Goal: Information Seeking & Learning: Learn about a topic

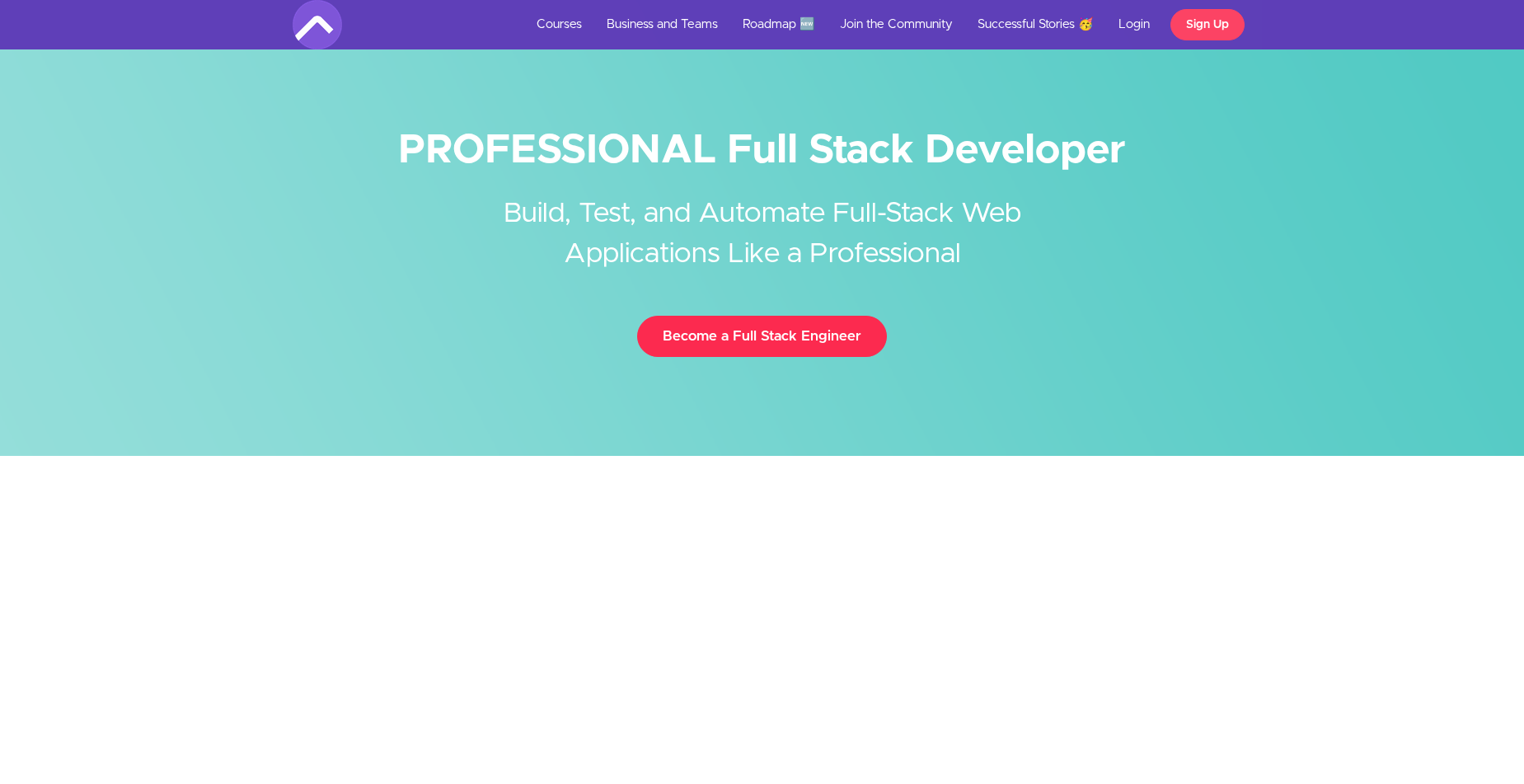
click at [765, 321] on link "Become a Full Stack Engineer" at bounding box center [762, 336] width 250 height 42
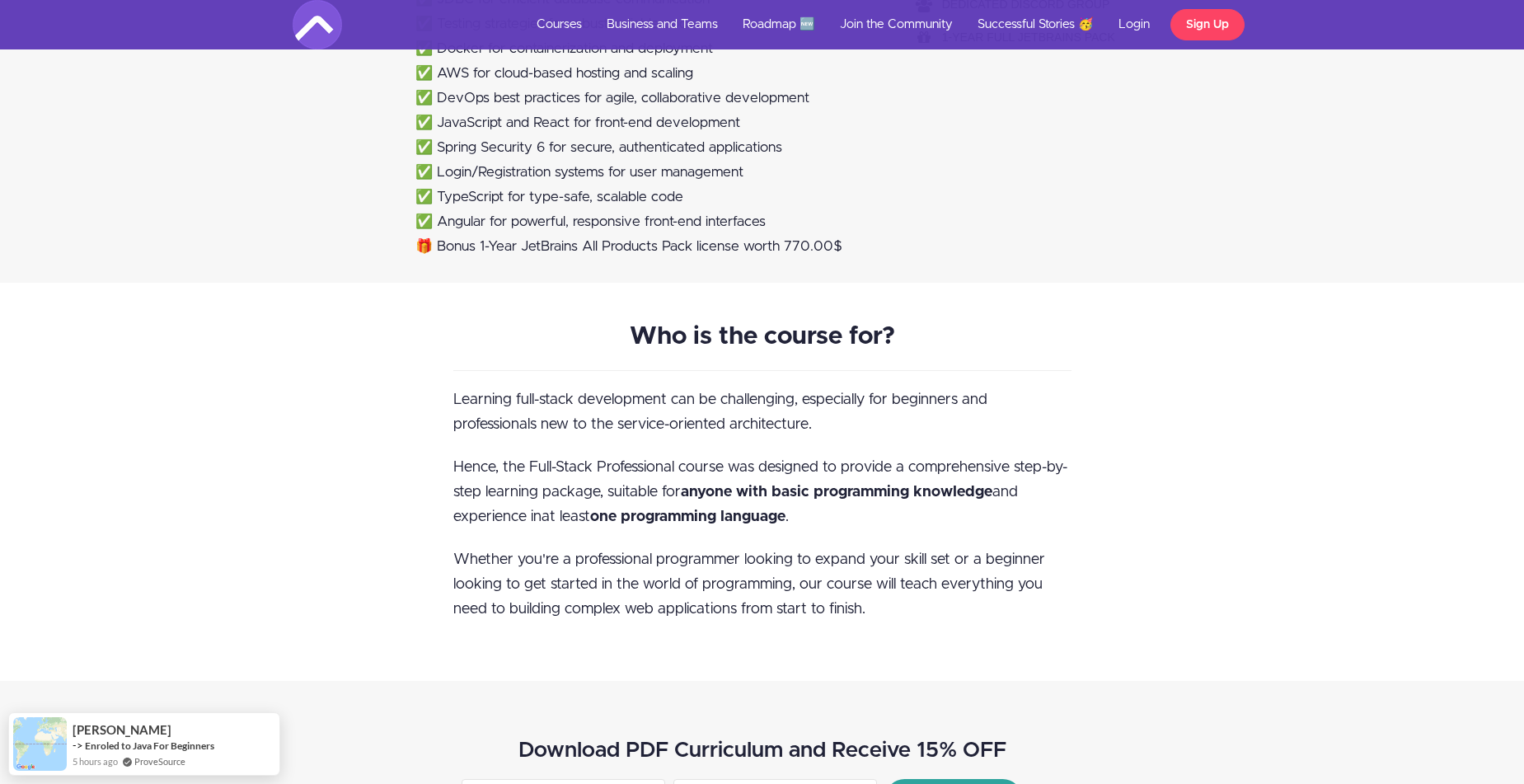
scroll to position [1780, 0]
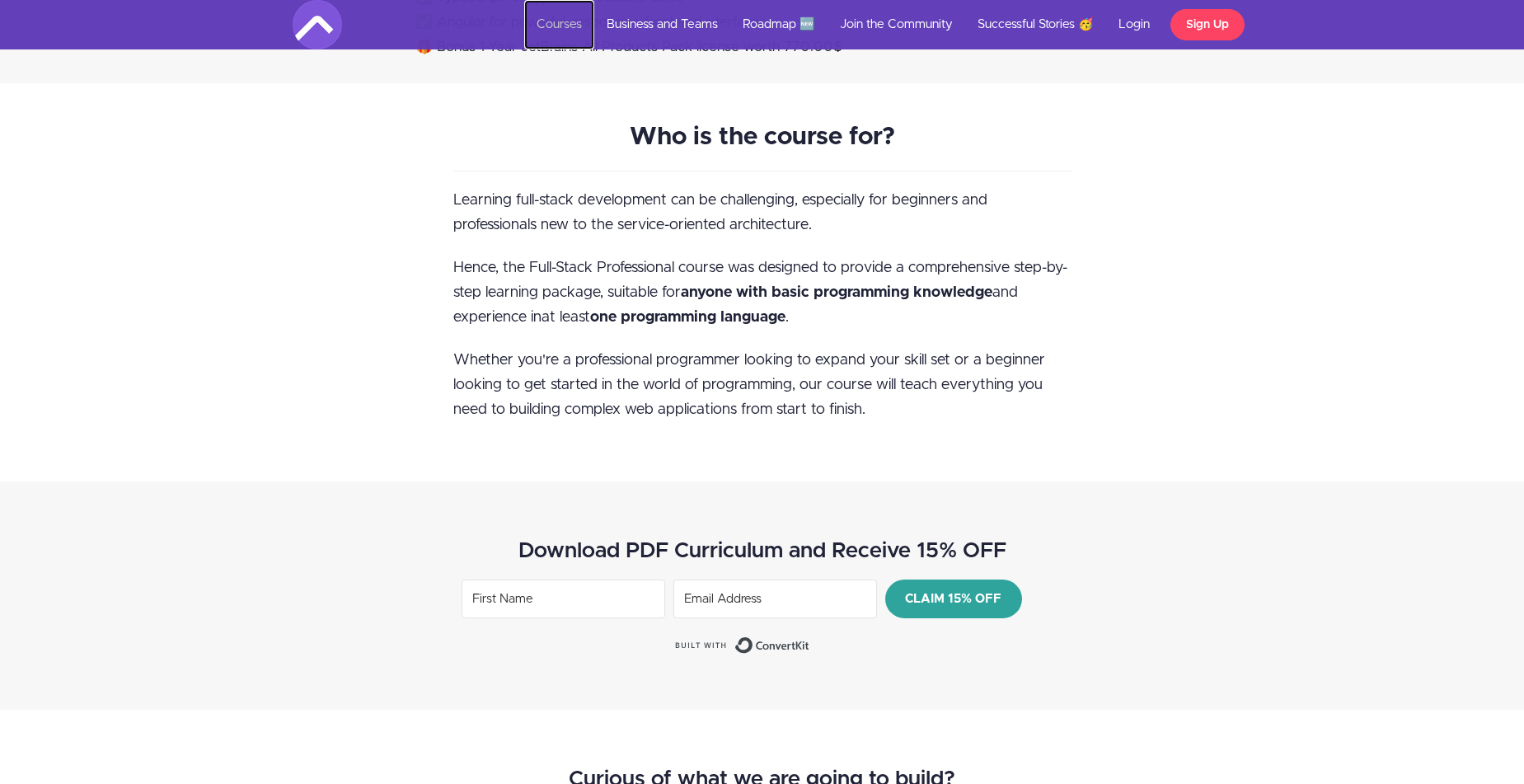
click at [569, 20] on link "Courses" at bounding box center [559, 25] width 70 height 50
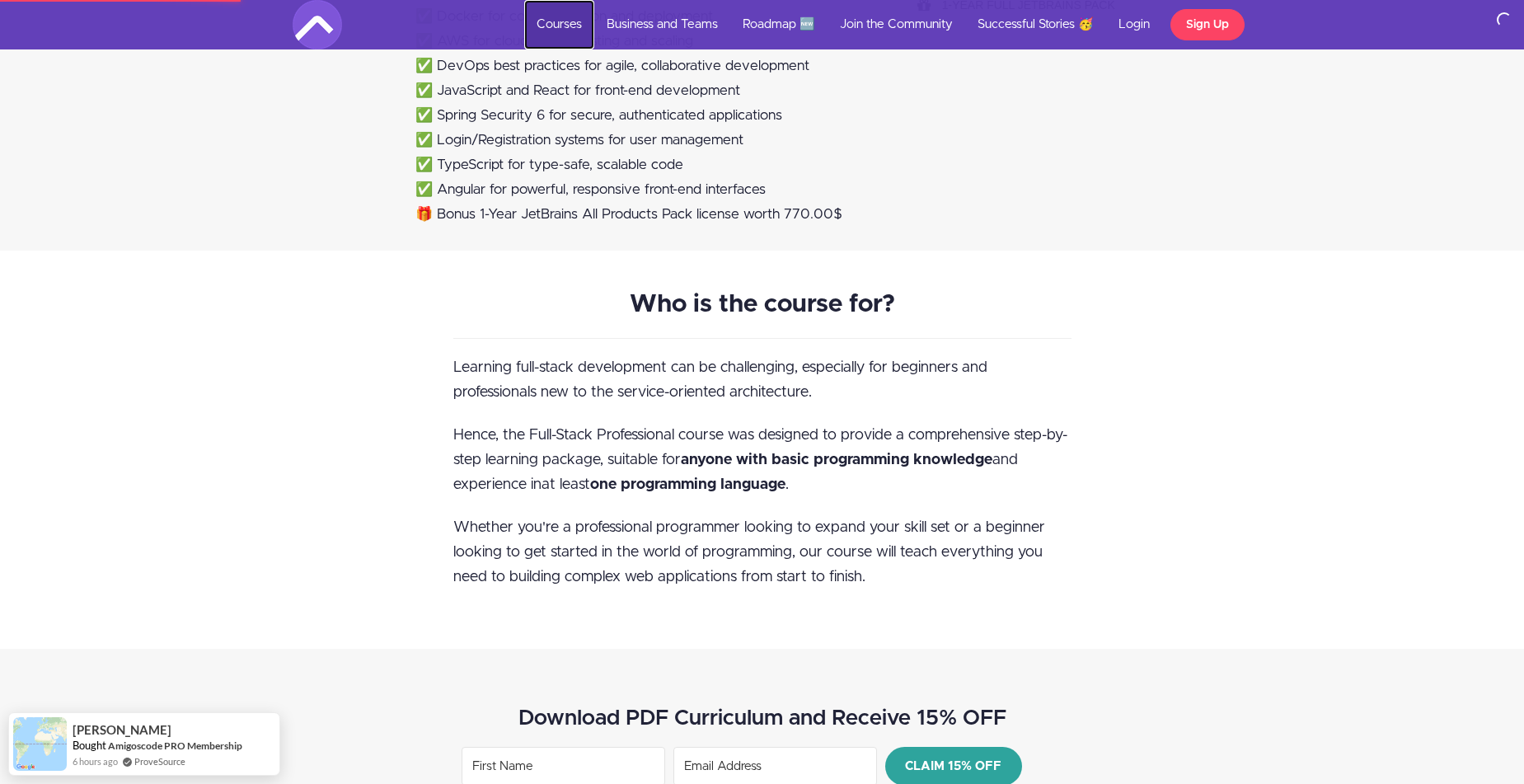
scroll to position [1484, 0]
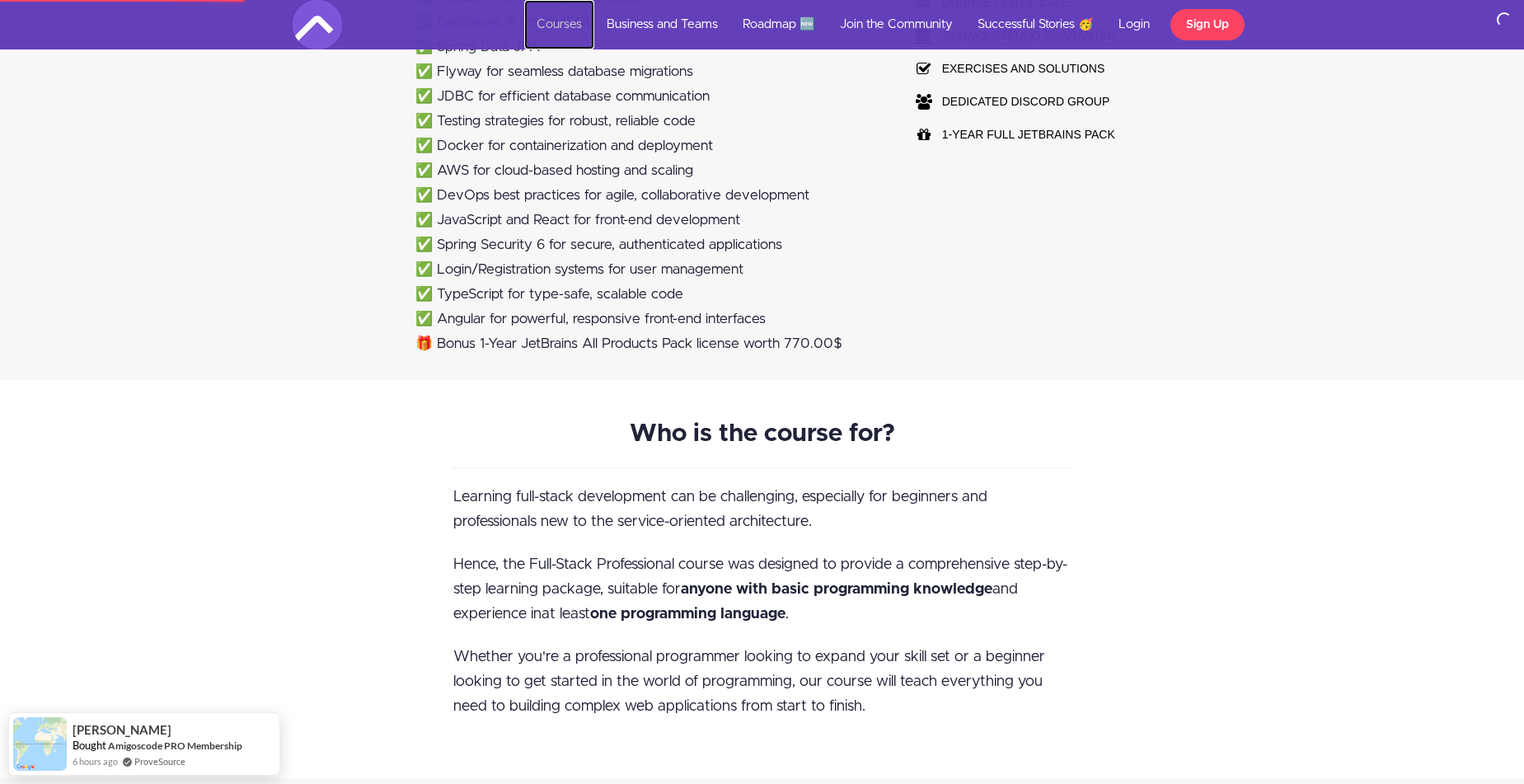
click at [551, 12] on link "Courses" at bounding box center [559, 25] width 70 height 50
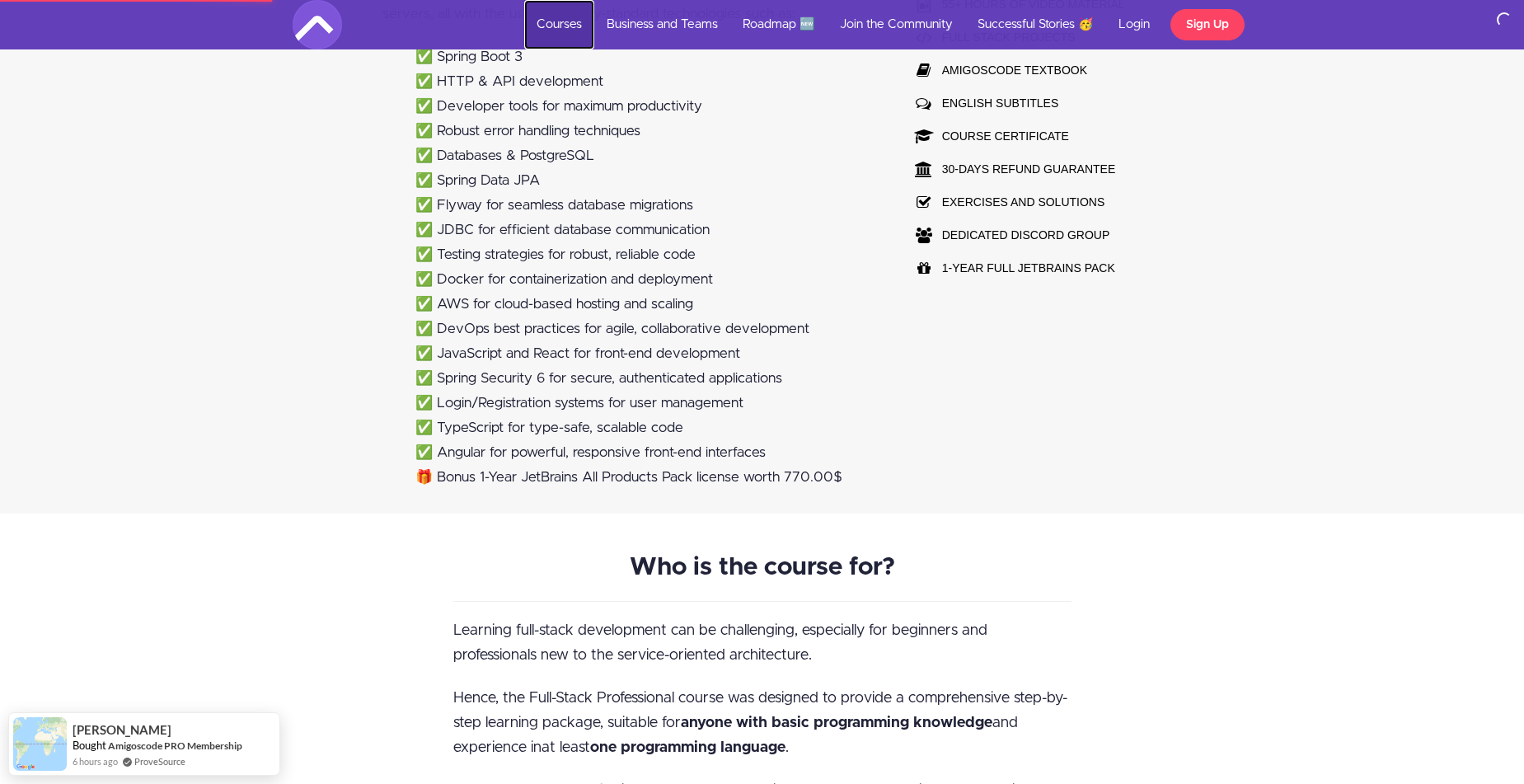
scroll to position [1088, 0]
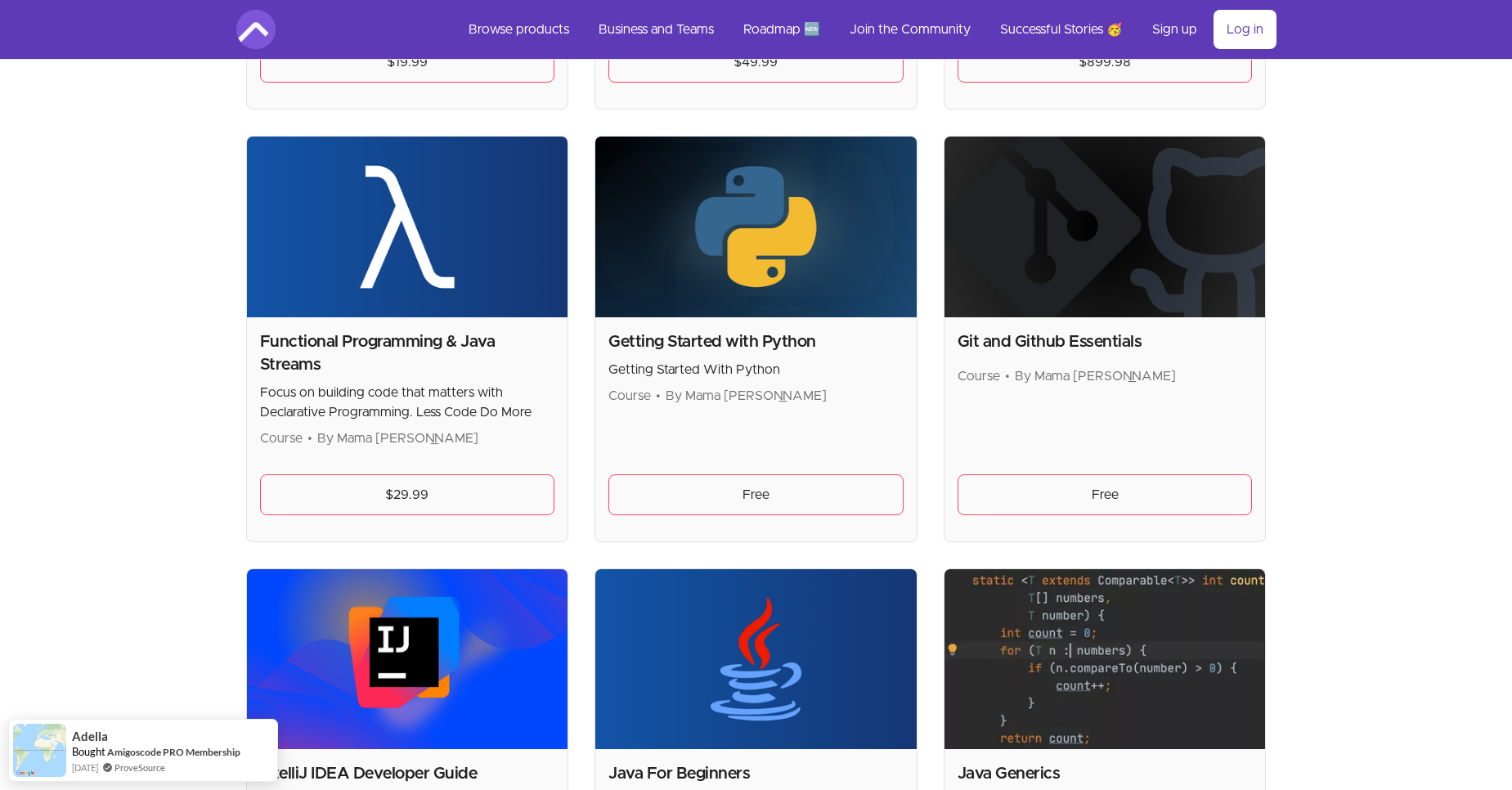
scroll to position [1080, 0]
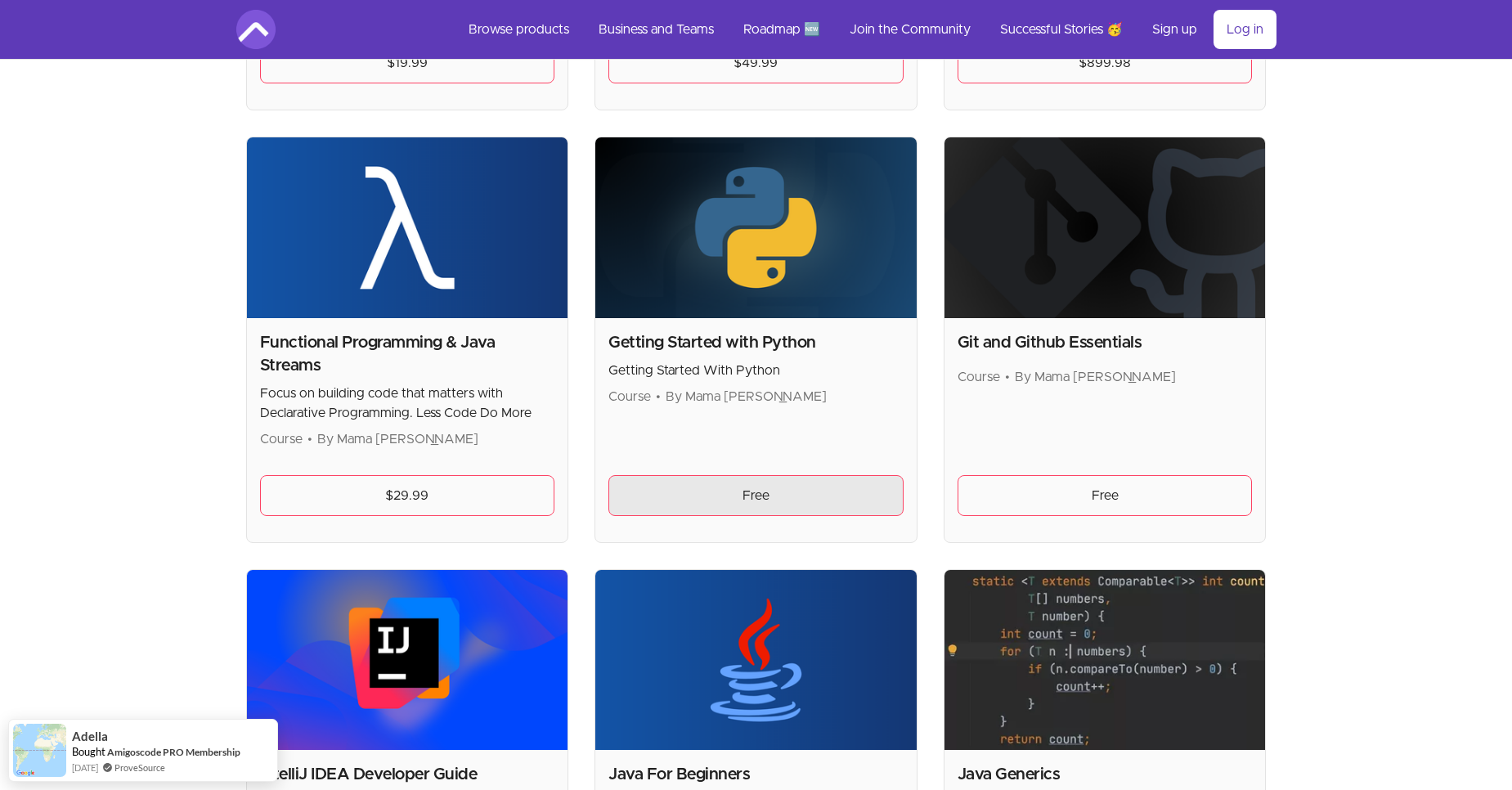
click at [794, 499] on link "Free" at bounding box center [756, 495] width 296 height 41
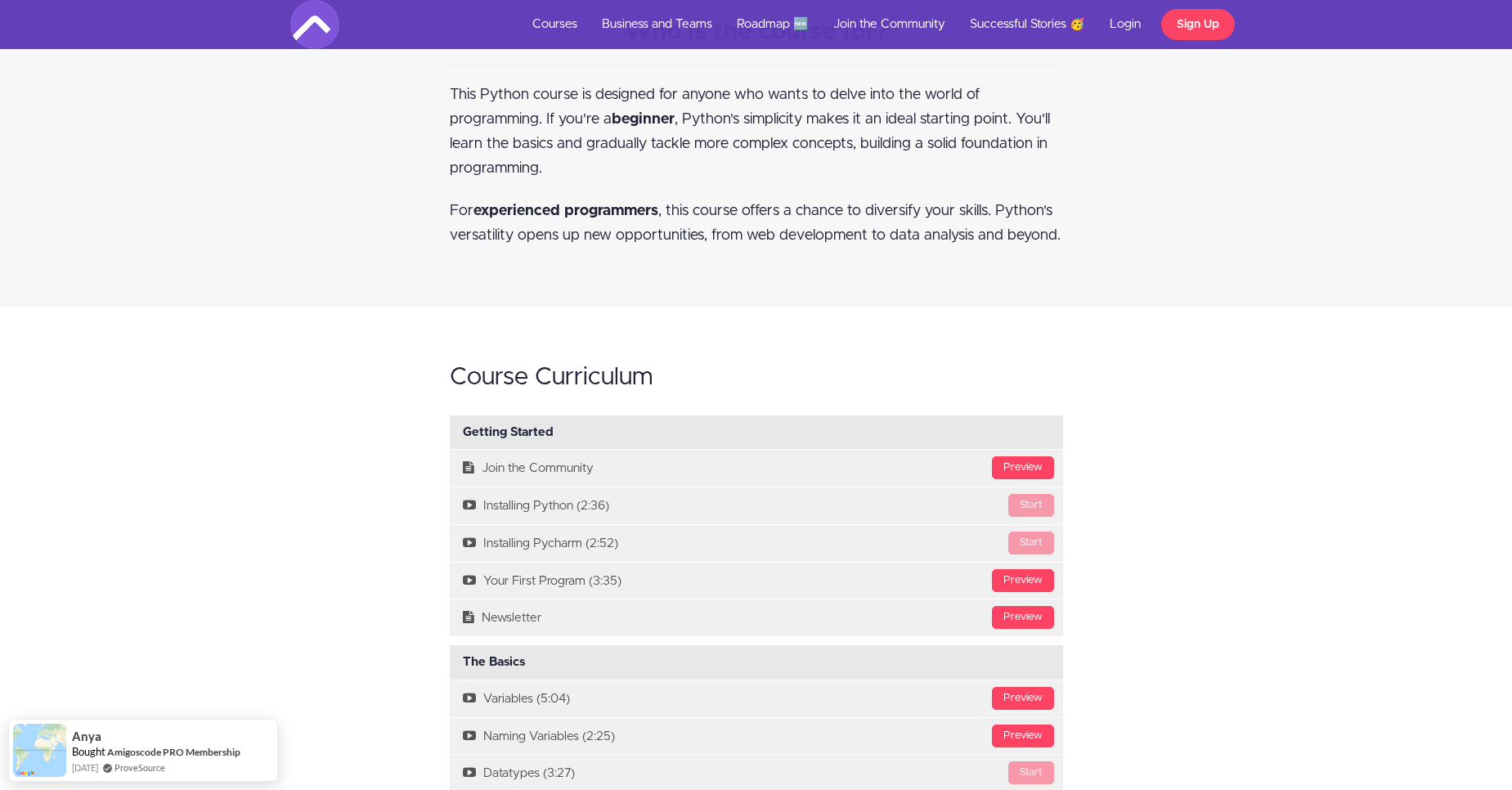
scroll to position [1374, 0]
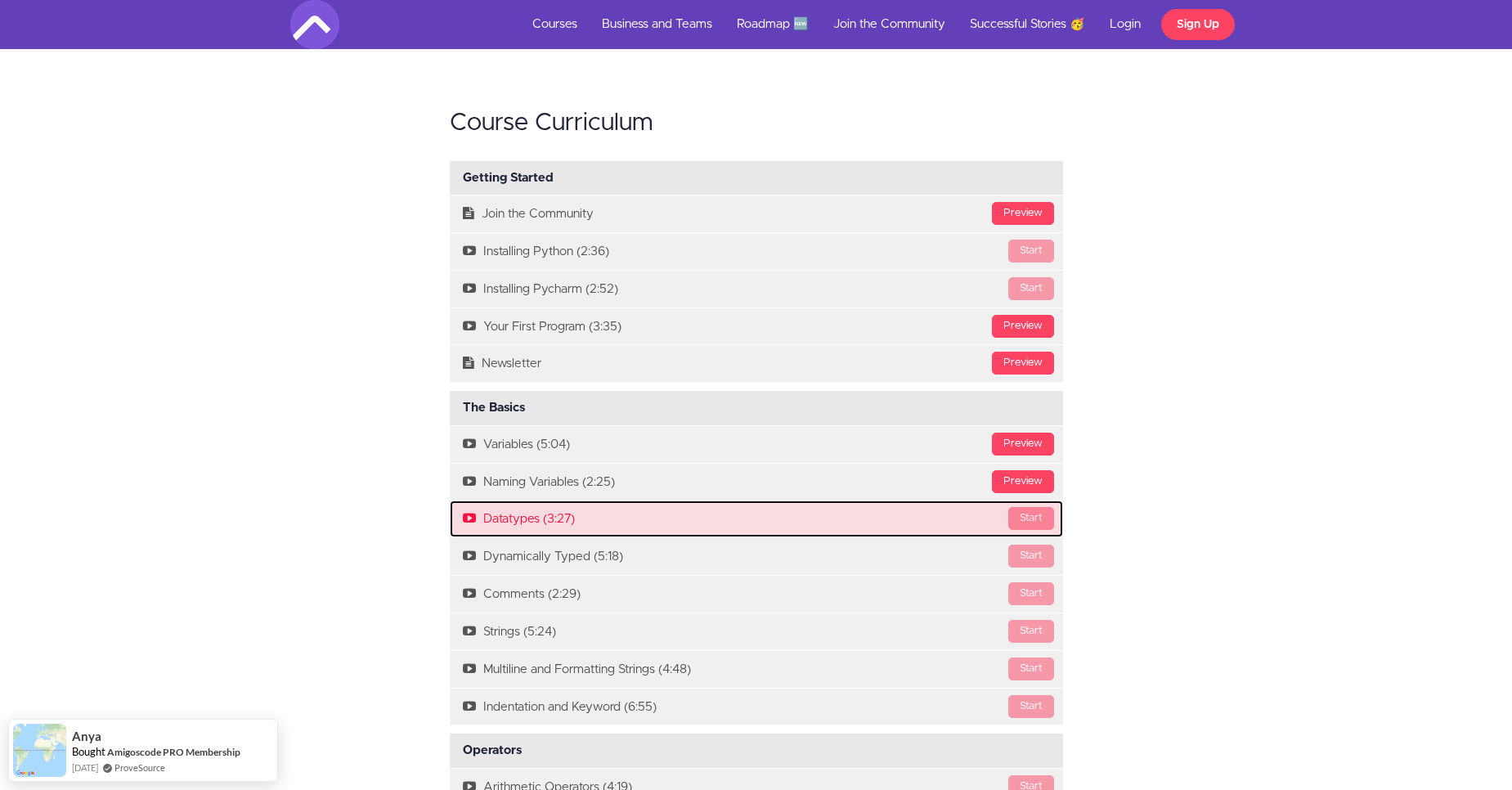
click at [1028, 517] on div "Start" at bounding box center [1031, 518] width 46 height 23
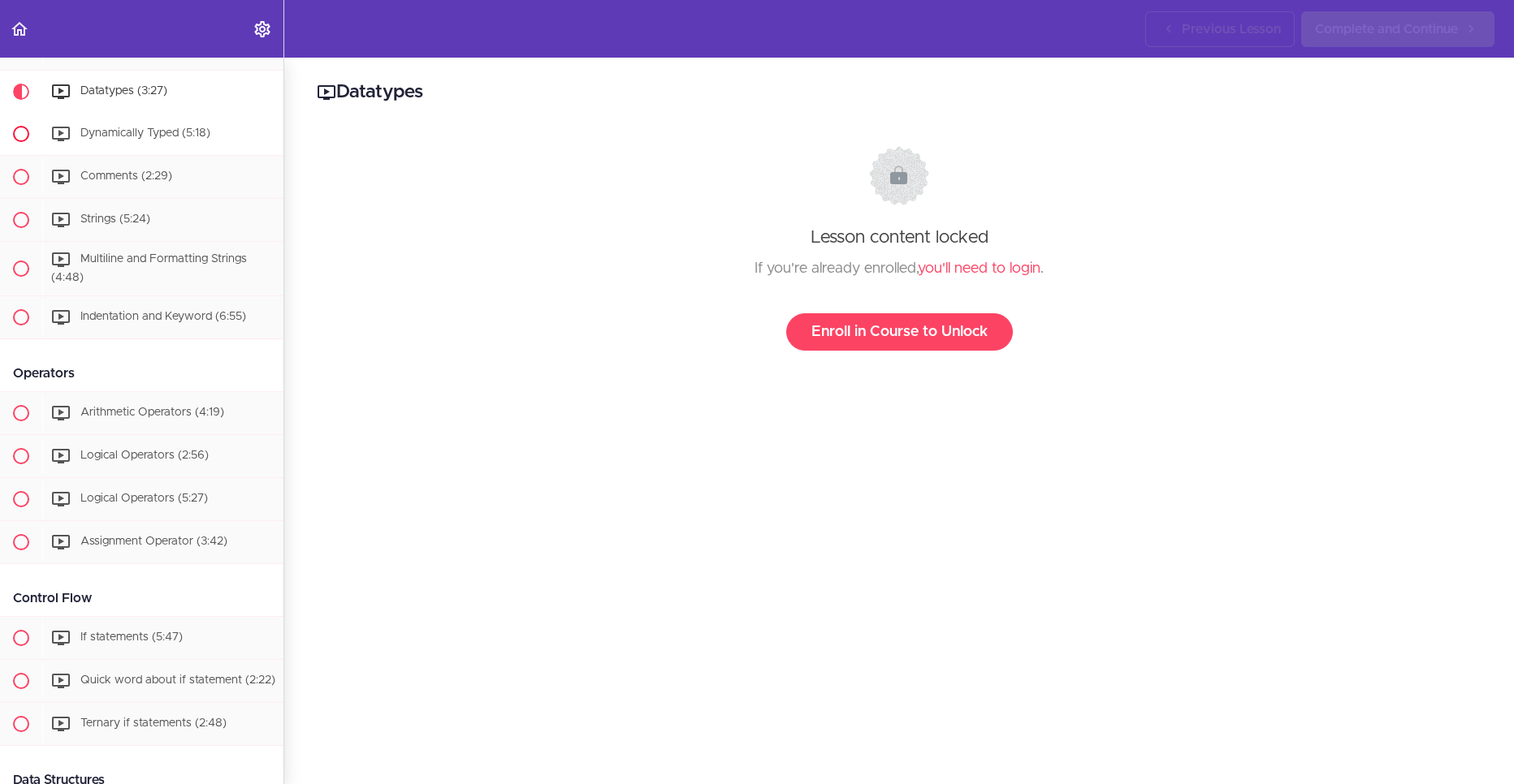
scroll to position [437, 0]
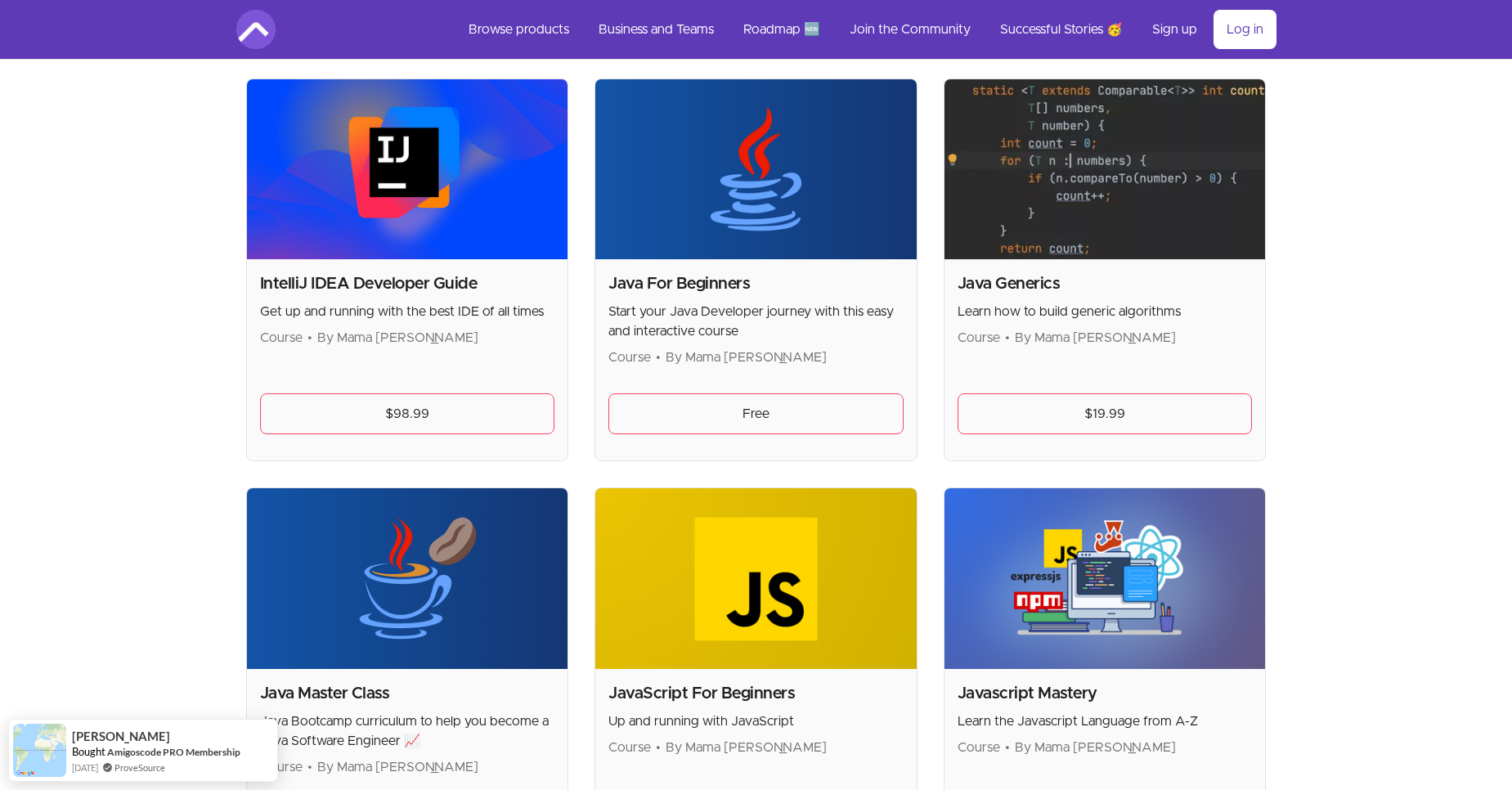
scroll to position [1080, 0]
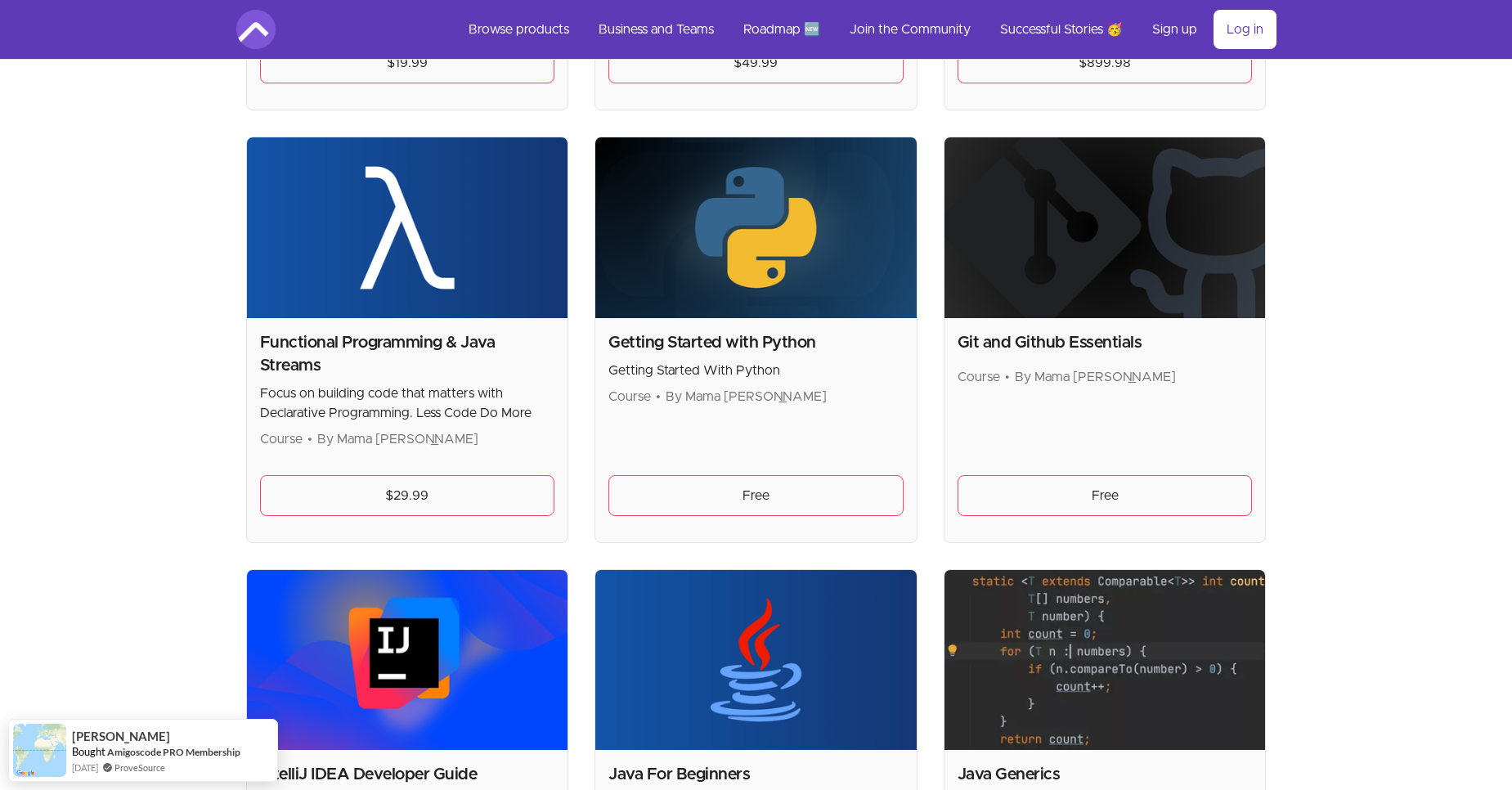
click at [843, 232] on img at bounding box center [756, 229] width 321 height 181
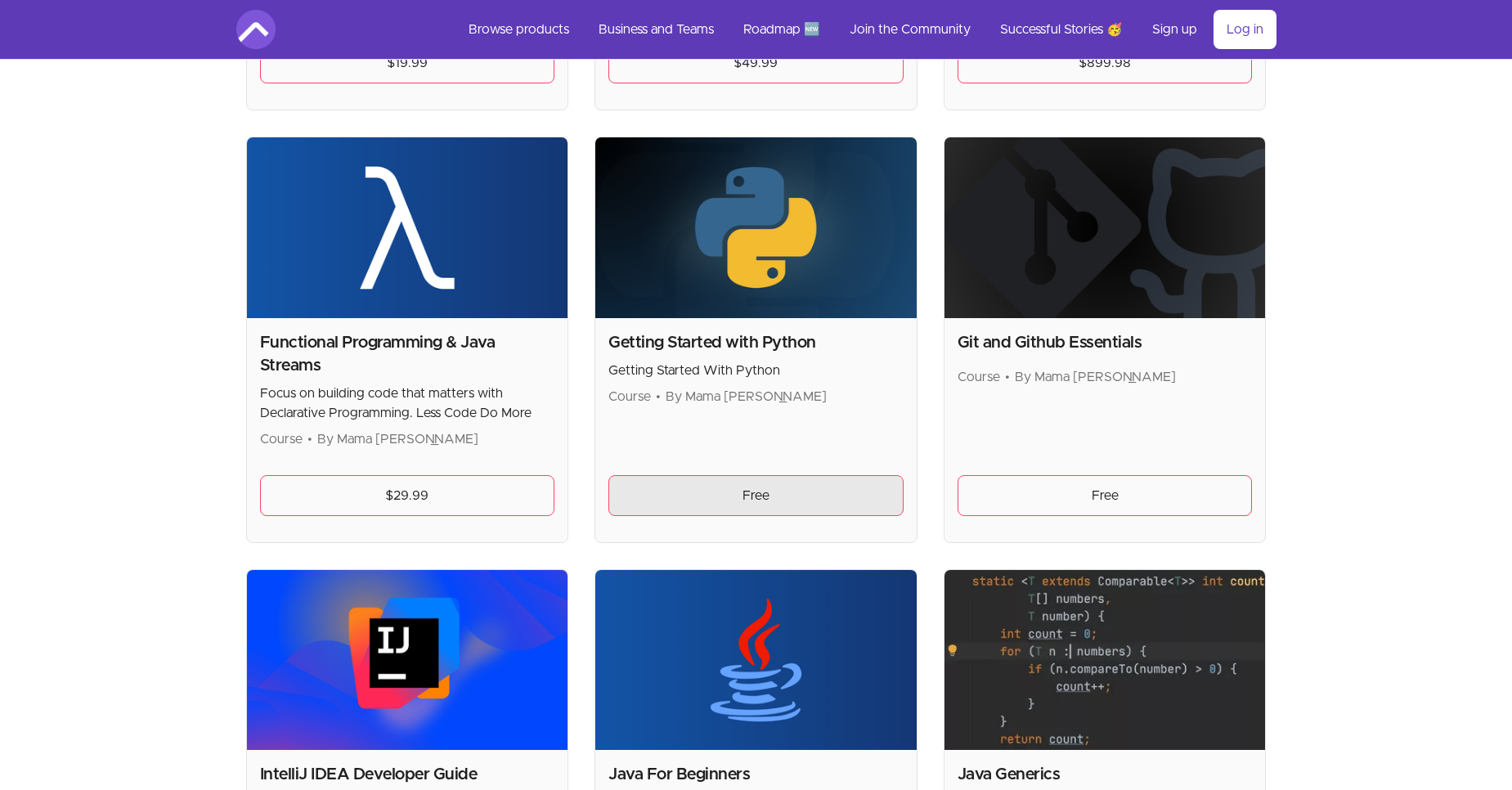
click at [731, 477] on link "Free" at bounding box center [756, 495] width 296 height 41
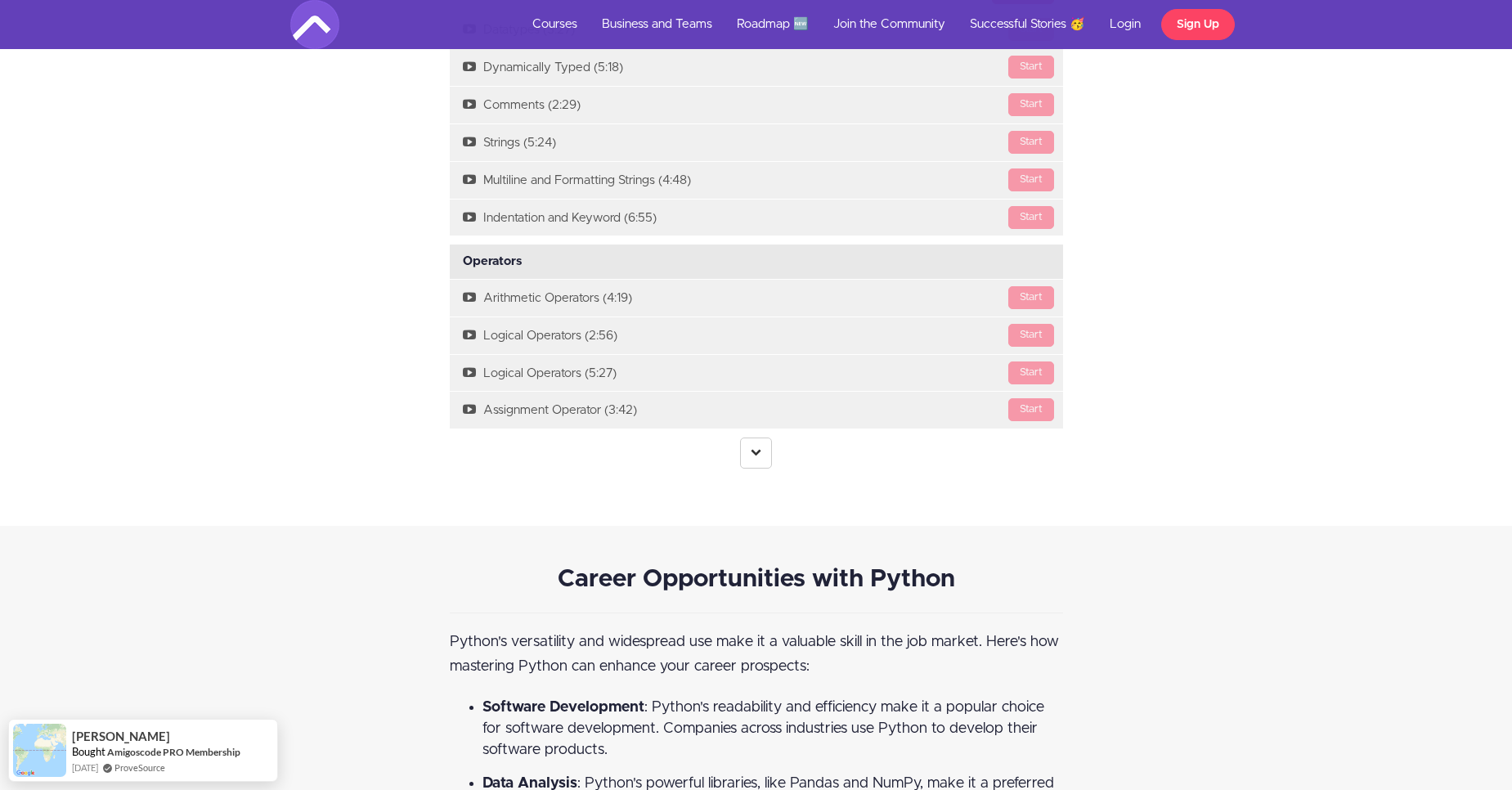
scroll to position [1865, 0]
click at [749, 454] on link at bounding box center [756, 452] width 32 height 32
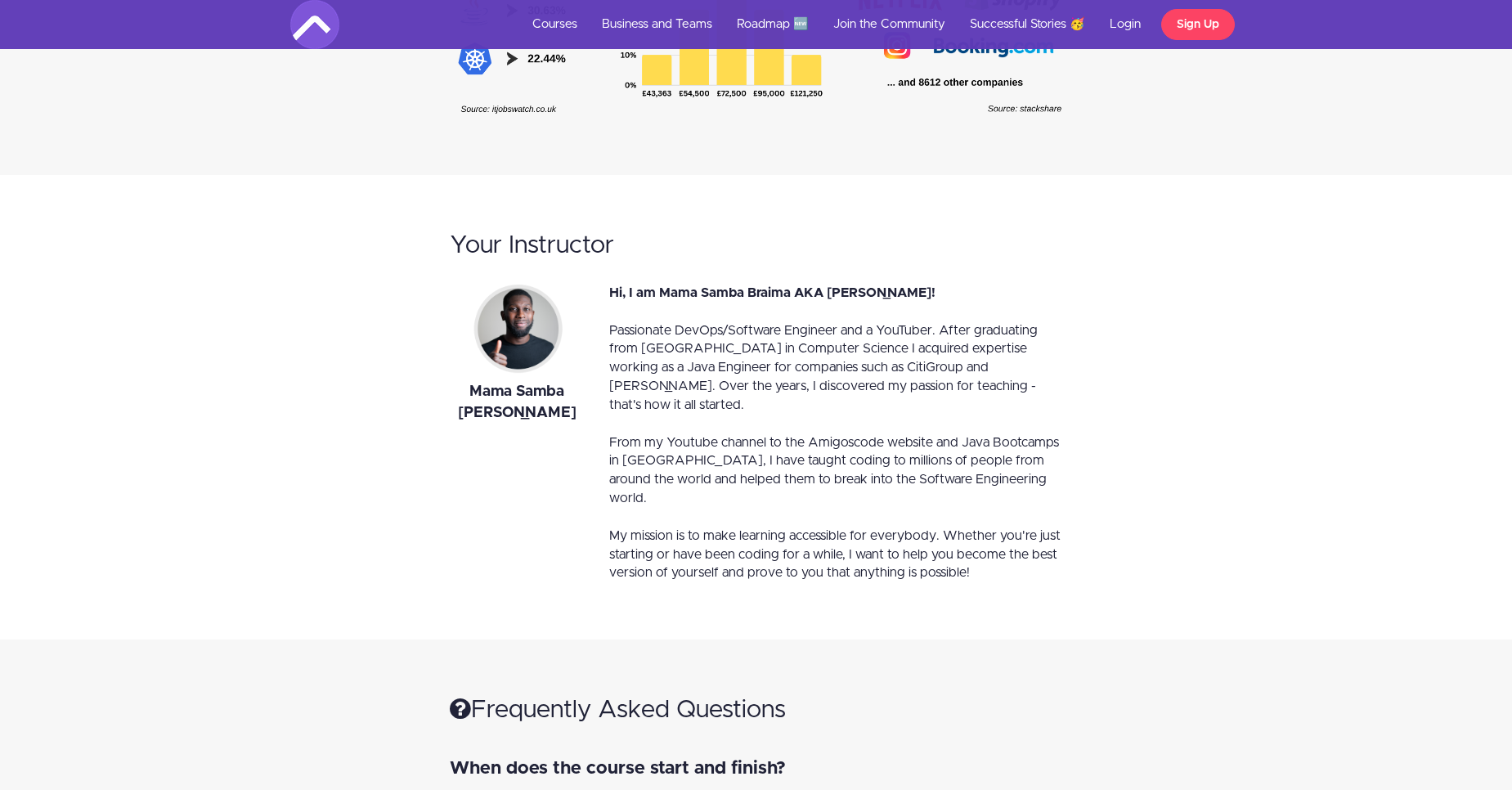
scroll to position [4221, 0]
